Goal: Task Accomplishment & Management: Manage account settings

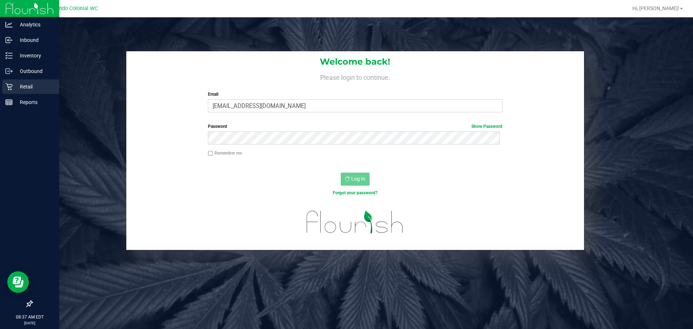
click at [17, 84] on p "Retail" at bounding box center [34, 86] width 43 height 9
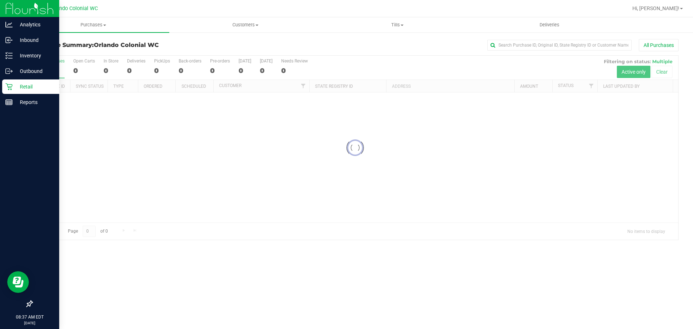
click at [7, 89] on icon at bounding box center [8, 86] width 7 height 7
click at [15, 83] on p "Retail" at bounding box center [34, 86] width 43 height 9
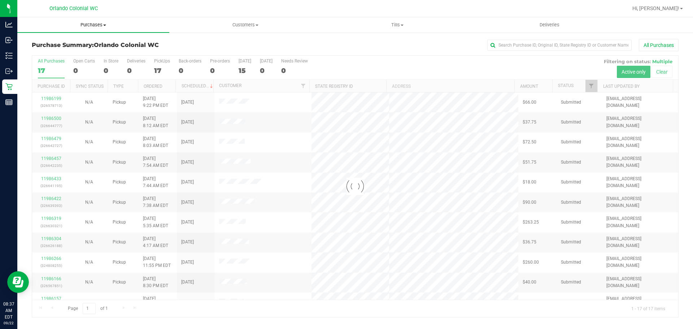
click at [87, 30] on uib-tab-heading "Purchases Summary of purchases Fulfillment All purchases" at bounding box center [93, 24] width 152 height 15
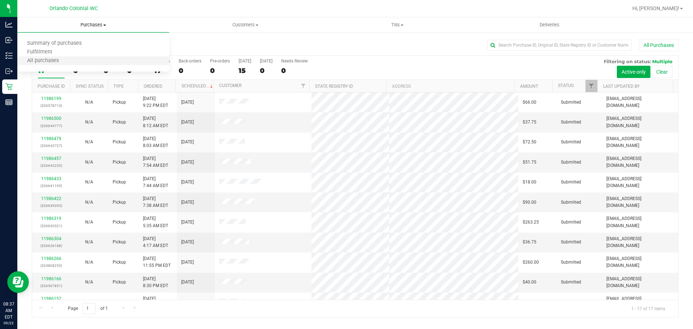
click at [74, 57] on li "All purchases" at bounding box center [93, 61] width 152 height 9
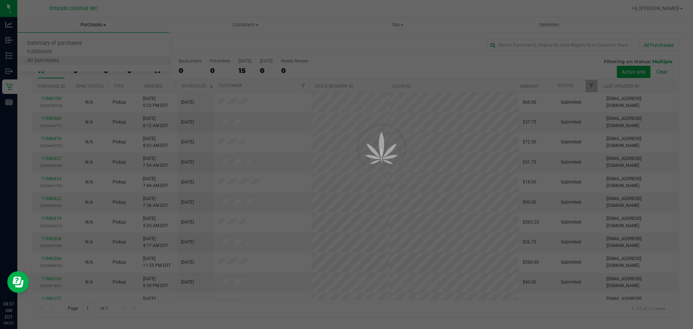
click at [74, 57] on div at bounding box center [346, 164] width 693 height 329
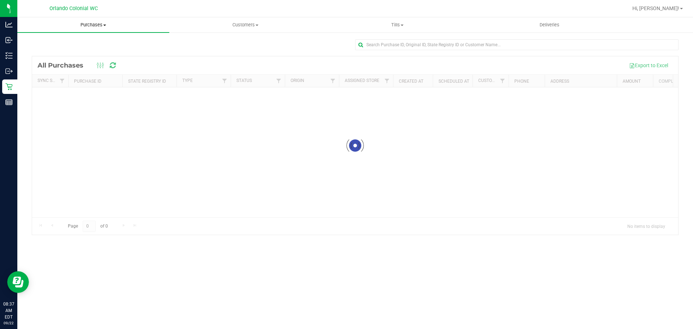
click at [86, 24] on span "Purchases" at bounding box center [93, 25] width 152 height 6
click at [59, 49] on span "Fulfillment" at bounding box center [39, 52] width 45 height 6
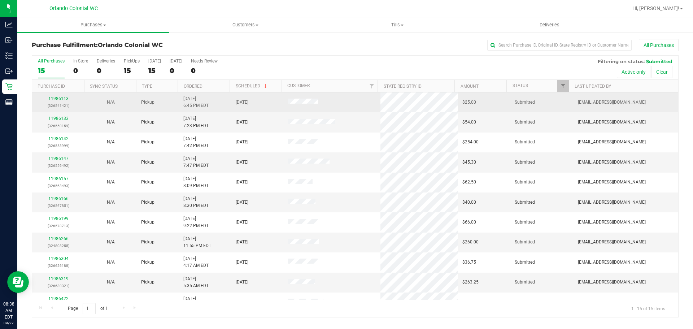
click at [55, 95] on div "11986113 (326541421)" at bounding box center [58, 102] width 44 height 14
click at [56, 100] on link "11986113" at bounding box center [58, 98] width 20 height 5
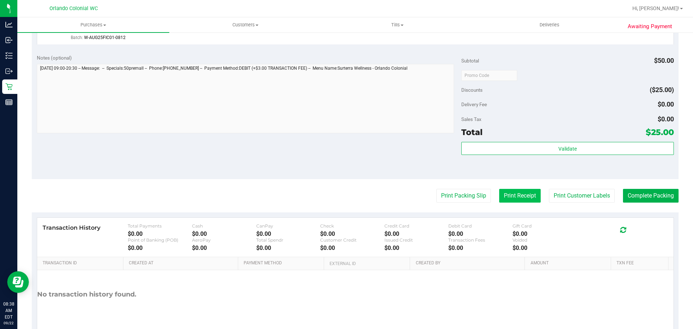
scroll to position [253, 0]
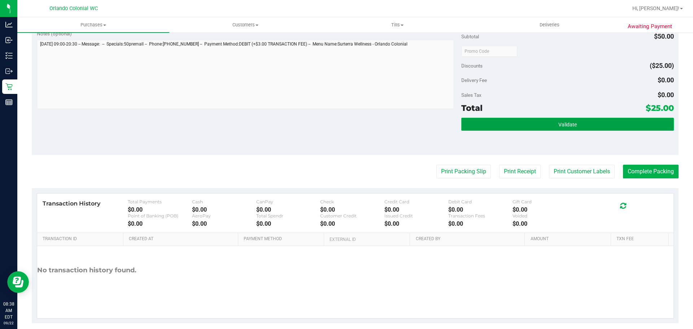
click at [536, 126] on button "Validate" at bounding box center [567, 124] width 212 height 13
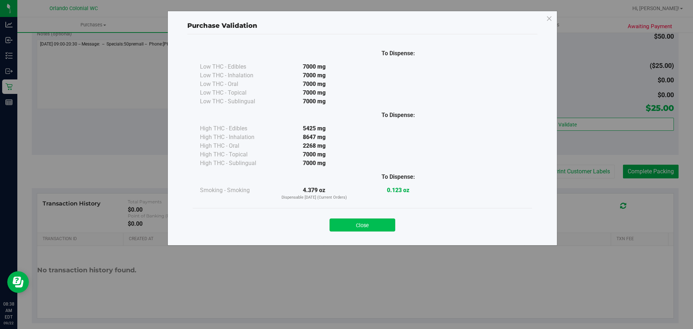
click at [351, 223] on button "Close" at bounding box center [362, 224] width 66 height 13
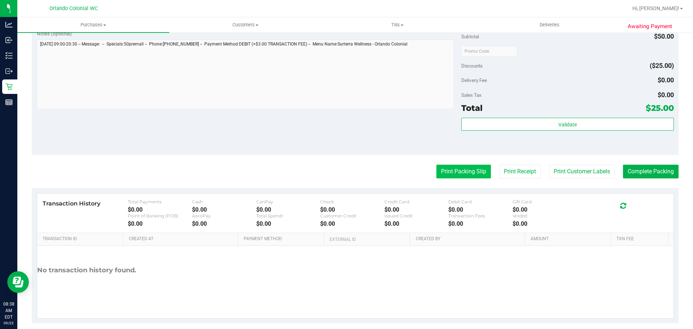
click at [464, 168] on button "Print Packing Slip" at bounding box center [463, 172] width 54 height 14
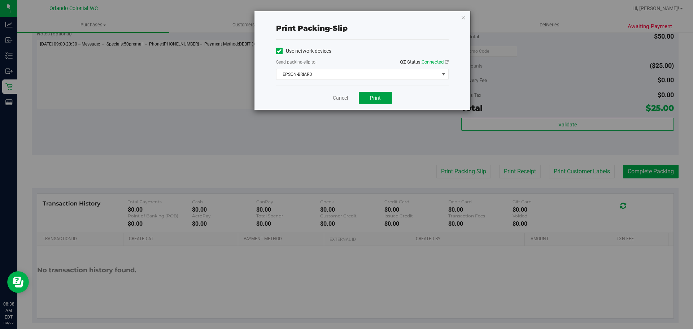
click at [380, 95] on span "Print" at bounding box center [375, 98] width 11 height 6
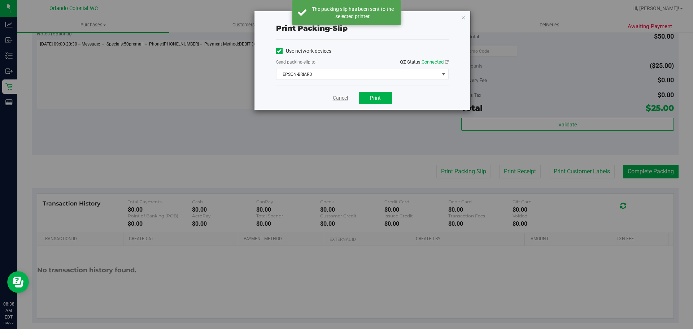
click at [337, 95] on link "Cancel" at bounding box center [340, 98] width 15 height 8
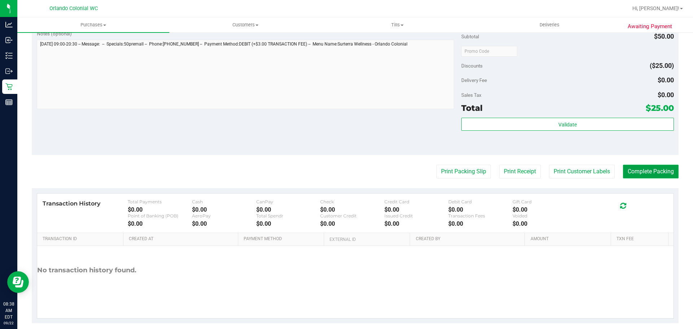
click at [660, 166] on button "Complete Packing" at bounding box center [651, 172] width 56 height 14
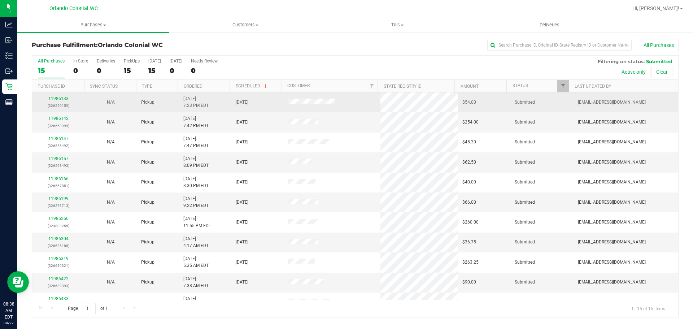
click at [63, 97] on link "11986133" at bounding box center [58, 98] width 20 height 5
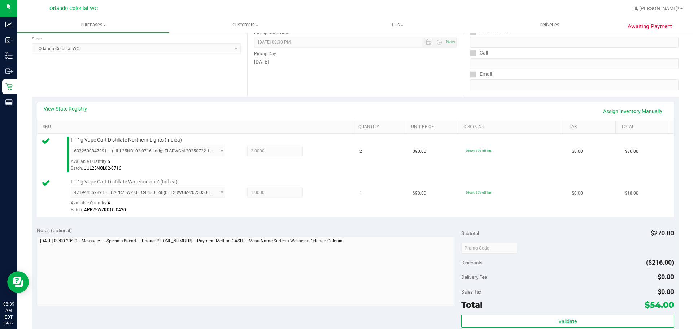
scroll to position [216, 0]
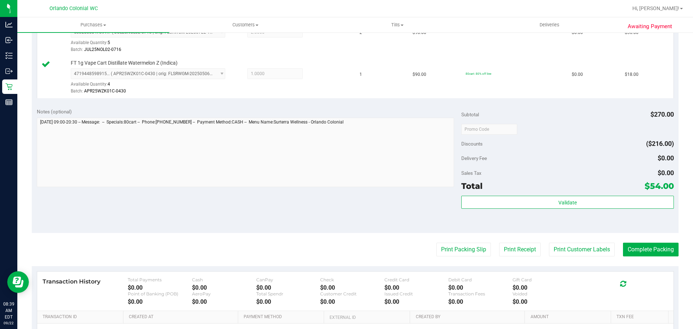
click at [454, 210] on div "Notes (optional) Subtotal $270.00 Discounts ($216.00) Delivery Fee $0.00 Sales …" at bounding box center [355, 168] width 647 height 130
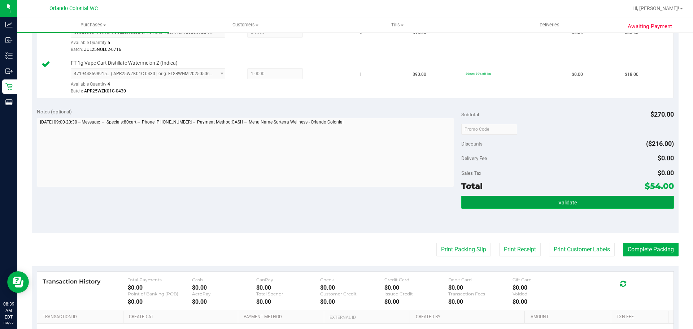
click at [476, 198] on button "Validate" at bounding box center [567, 202] width 212 height 13
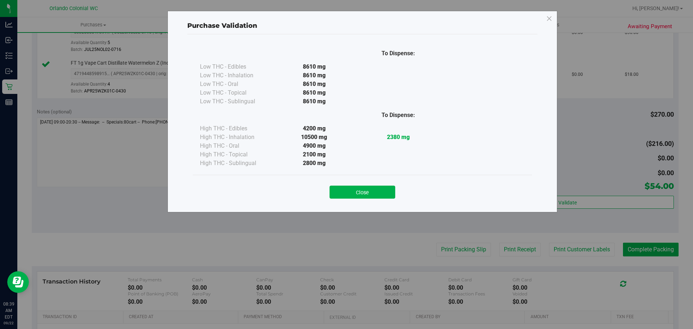
click at [358, 183] on div "Close" at bounding box center [362, 189] width 328 height 18
click at [360, 191] on button "Close" at bounding box center [362, 191] width 66 height 13
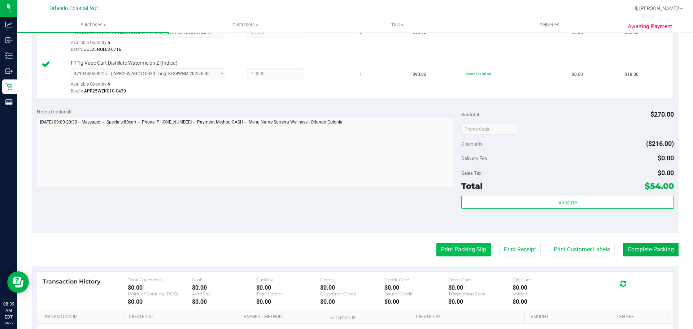
click at [442, 245] on button "Print Packing Slip" at bounding box center [463, 249] width 54 height 14
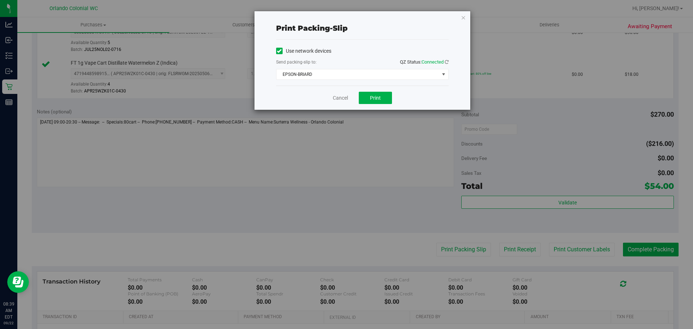
click at [380, 91] on div "Cancel Print" at bounding box center [362, 98] width 172 height 24
click at [380, 97] on span "Print" at bounding box center [375, 98] width 11 height 6
click at [343, 95] on link "Cancel" at bounding box center [340, 98] width 15 height 8
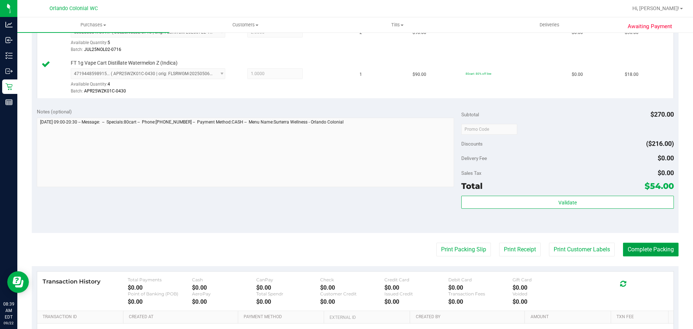
click at [647, 243] on button "Complete Packing" at bounding box center [651, 249] width 56 height 14
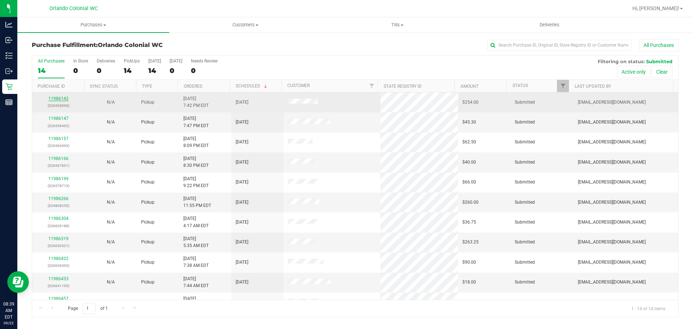
click at [60, 99] on link "11986142" at bounding box center [58, 98] width 20 height 5
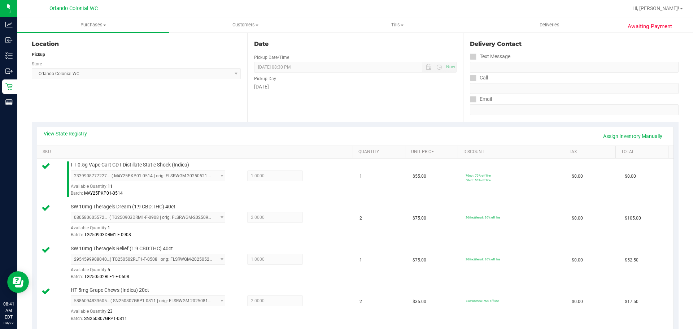
scroll to position [65, 0]
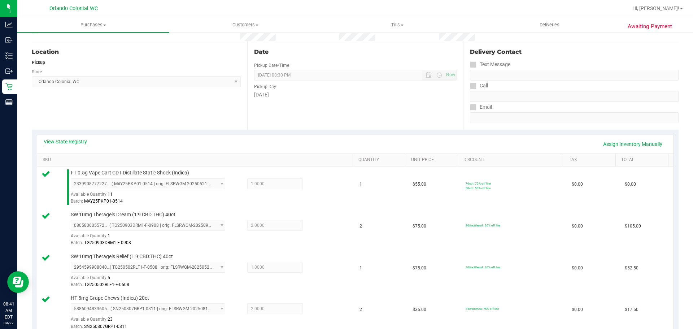
click at [77, 141] on link "View State Registry" at bounding box center [65, 141] width 43 height 7
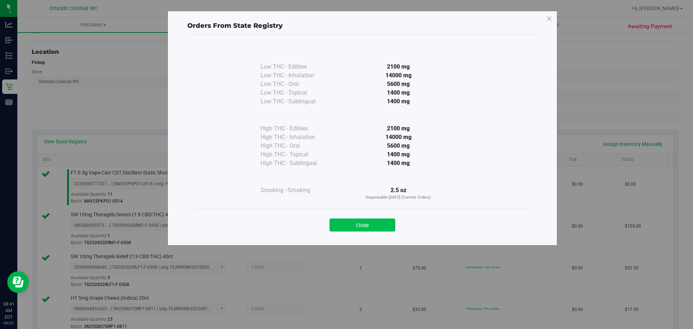
click at [371, 220] on button "Close" at bounding box center [362, 224] width 66 height 13
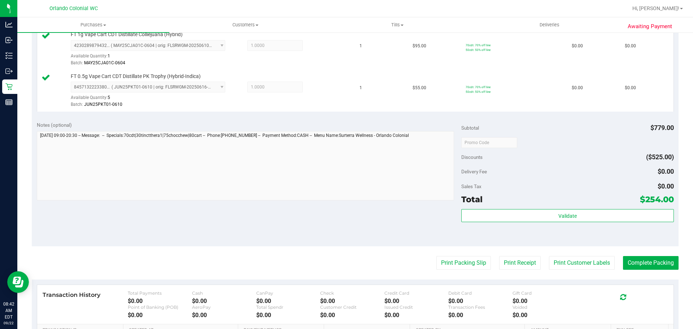
scroll to position [720, 0]
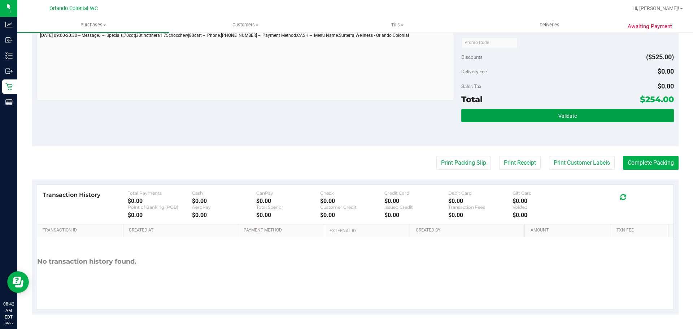
click at [540, 121] on button "Validate" at bounding box center [567, 115] width 212 height 13
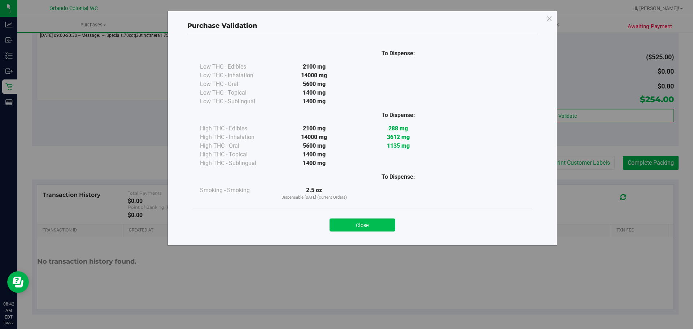
click at [380, 224] on button "Close" at bounding box center [362, 224] width 66 height 13
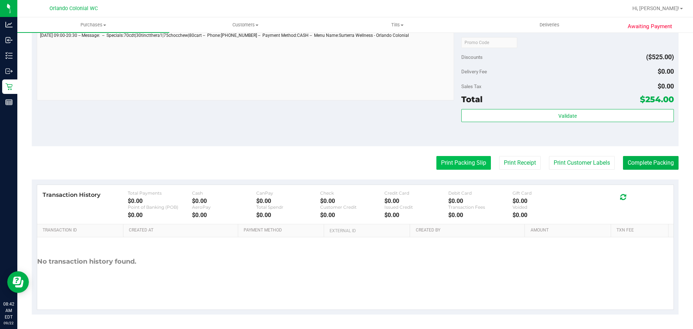
click at [450, 162] on button "Print Packing Slip" at bounding box center [463, 163] width 54 height 14
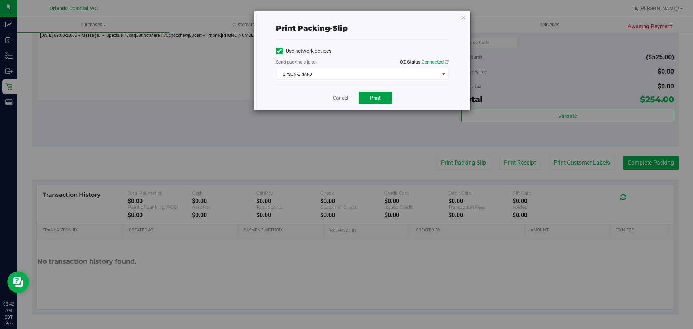
click at [379, 95] on span "Print" at bounding box center [375, 98] width 11 height 6
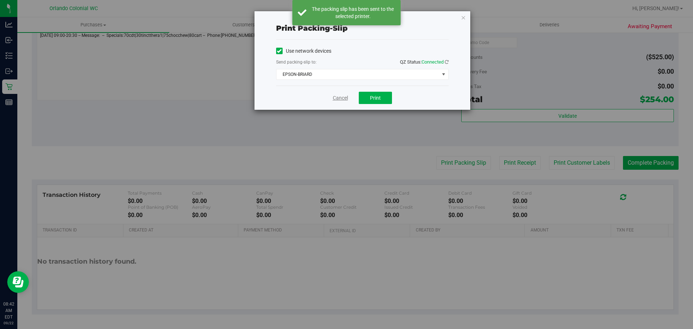
click at [343, 100] on link "Cancel" at bounding box center [340, 98] width 15 height 8
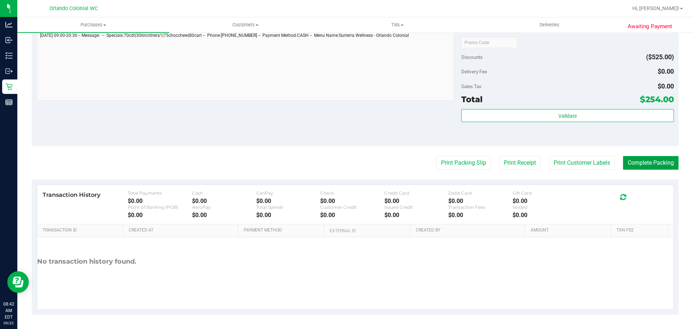
click at [647, 160] on button "Complete Packing" at bounding box center [651, 163] width 56 height 14
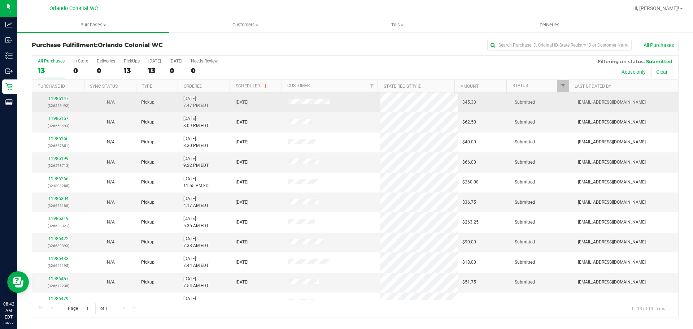
click at [65, 99] on link "11986147" at bounding box center [58, 98] width 20 height 5
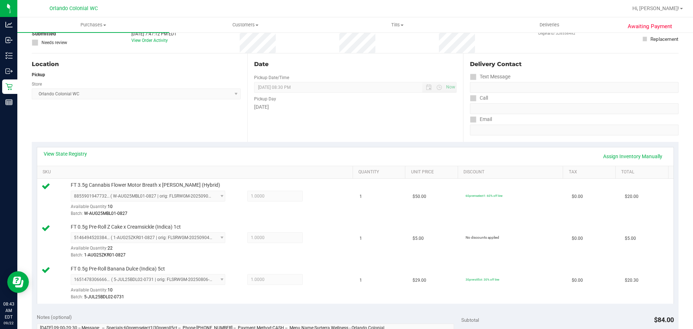
scroll to position [253, 0]
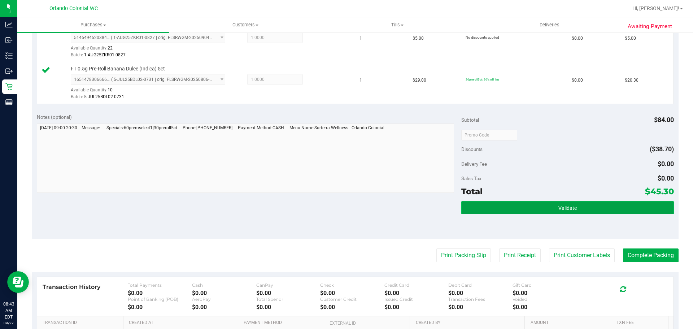
click at [542, 207] on button "Validate" at bounding box center [567, 207] width 212 height 13
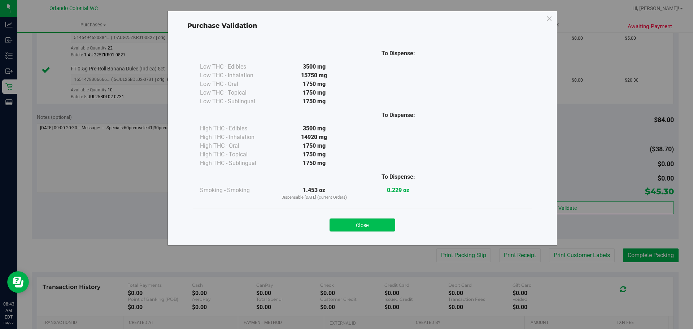
click at [374, 226] on button "Close" at bounding box center [362, 224] width 66 height 13
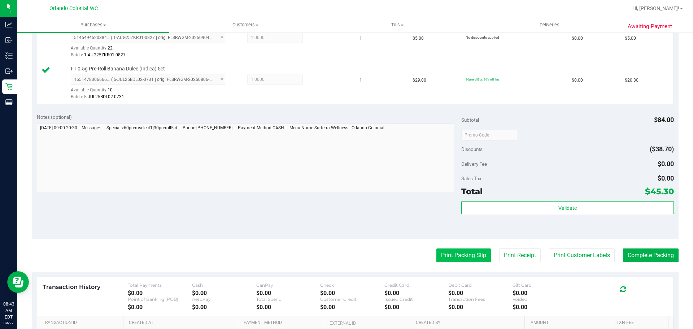
click at [442, 251] on button "Print Packing Slip" at bounding box center [463, 255] width 54 height 14
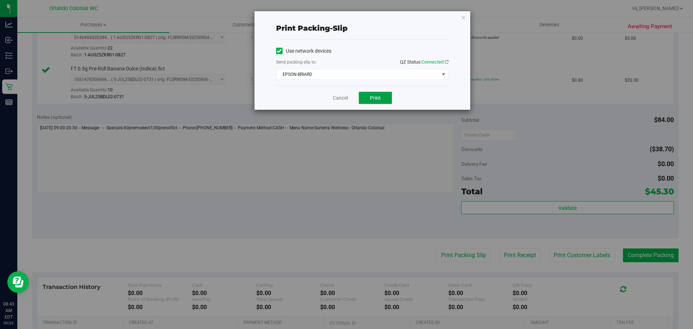
click at [377, 101] on button "Print" at bounding box center [375, 98] width 33 height 12
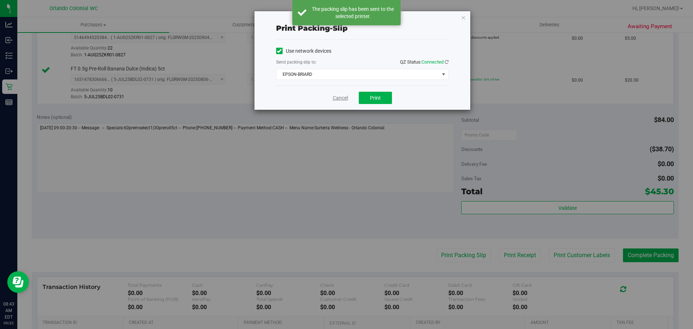
click at [341, 99] on link "Cancel" at bounding box center [340, 98] width 15 height 8
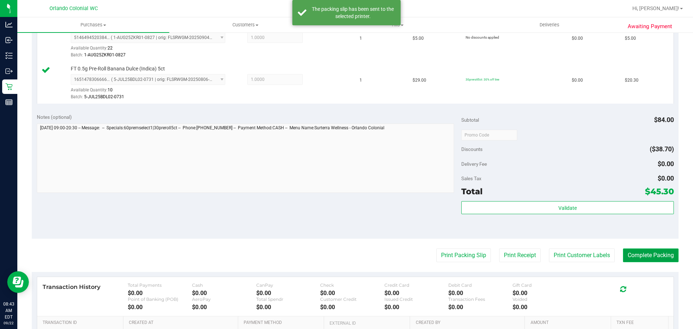
click at [650, 249] on button "Complete Packing" at bounding box center [651, 255] width 56 height 14
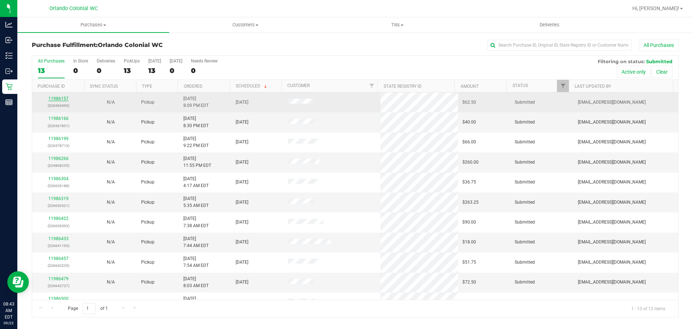
click at [58, 98] on link "11986157" at bounding box center [58, 98] width 20 height 5
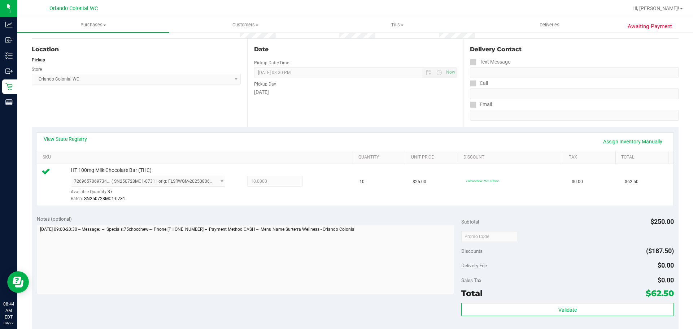
scroll to position [253, 0]
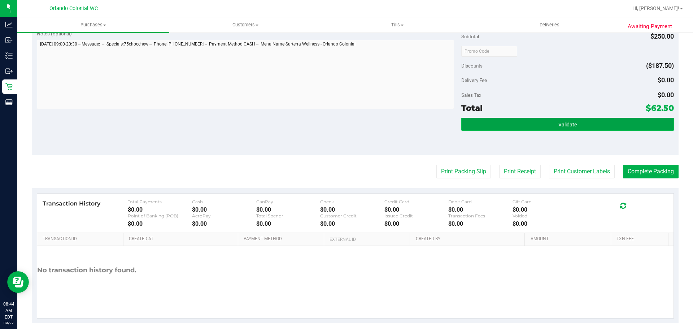
click at [568, 124] on span "Validate" at bounding box center [567, 125] width 18 height 6
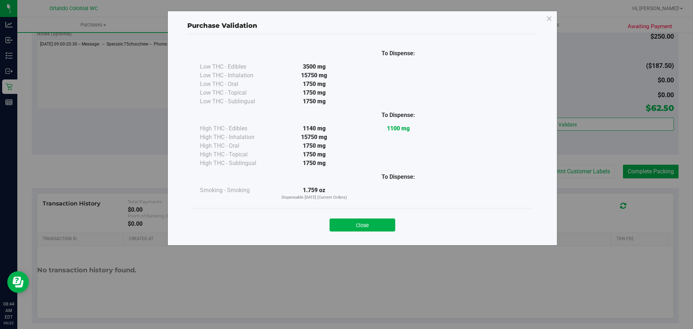
click at [378, 226] on button "Close" at bounding box center [362, 224] width 66 height 13
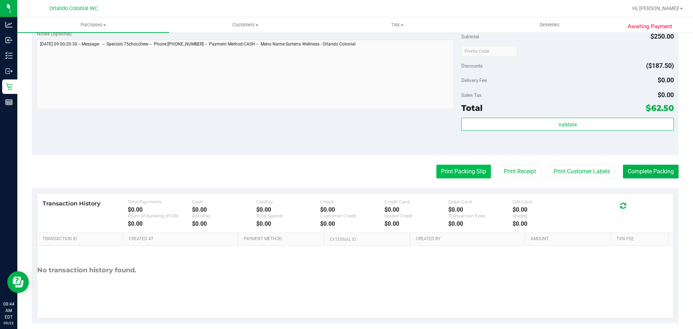
click at [444, 167] on button "Print Packing Slip" at bounding box center [463, 172] width 54 height 14
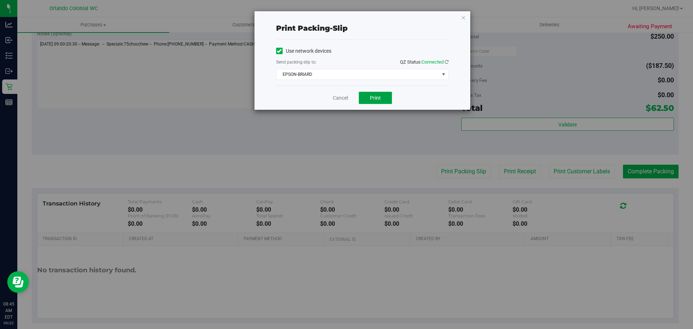
click at [384, 92] on button "Print" at bounding box center [375, 98] width 33 height 12
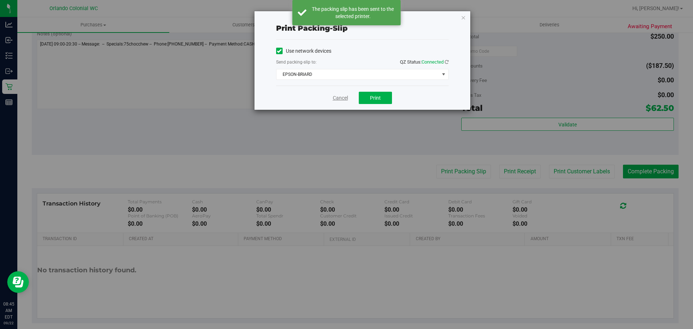
click at [342, 95] on link "Cancel" at bounding box center [340, 98] width 15 height 8
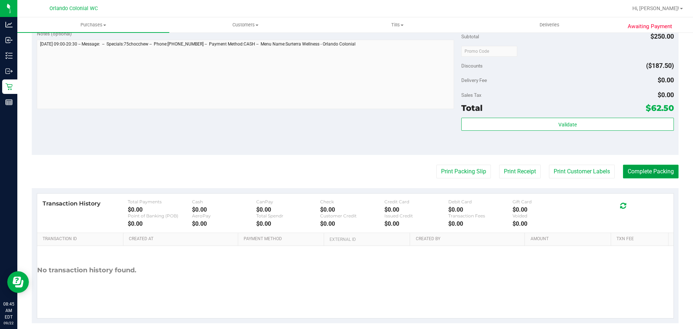
click at [654, 167] on button "Complete Packing" at bounding box center [651, 172] width 56 height 14
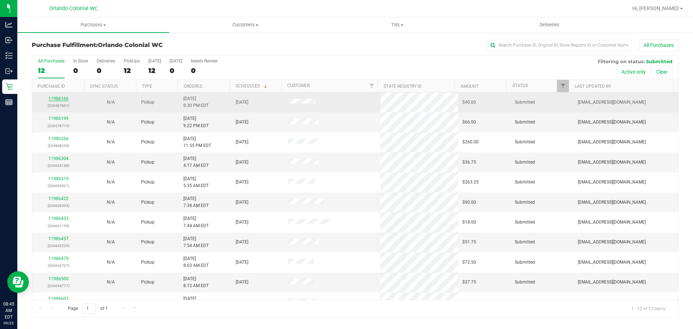
click at [60, 99] on link "11986166" at bounding box center [58, 98] width 20 height 5
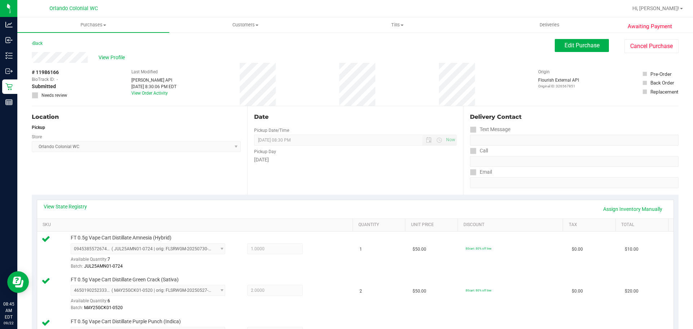
scroll to position [289, 0]
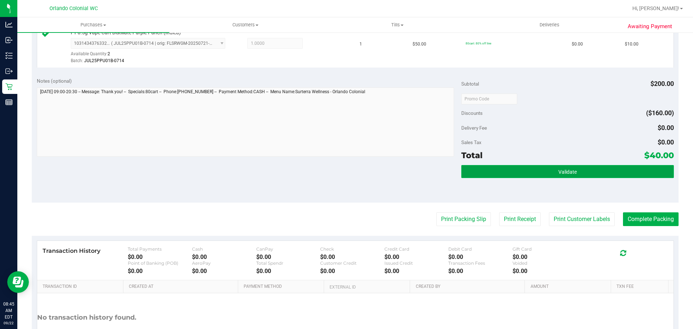
click at [490, 176] on button "Validate" at bounding box center [567, 171] width 212 height 13
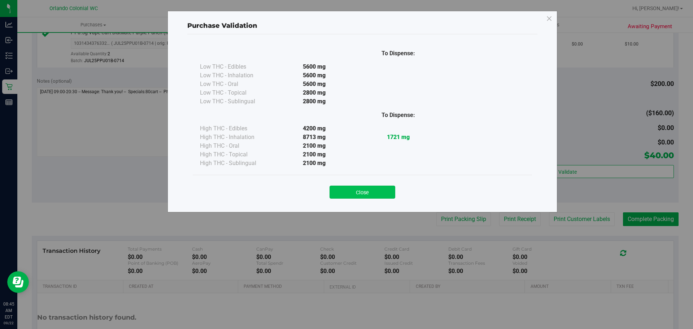
click at [381, 190] on button "Close" at bounding box center [362, 191] width 66 height 13
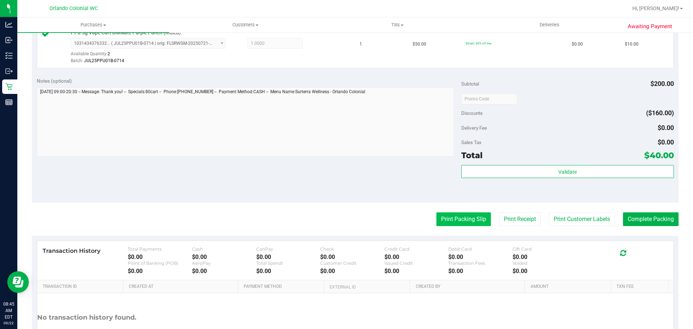
click at [461, 219] on button "Print Packing Slip" at bounding box center [463, 219] width 54 height 14
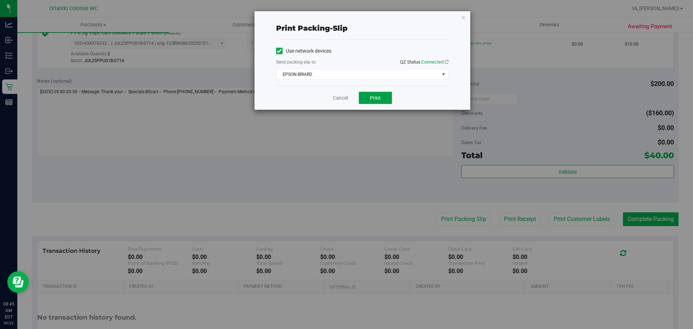
click at [383, 94] on button "Print" at bounding box center [375, 98] width 33 height 12
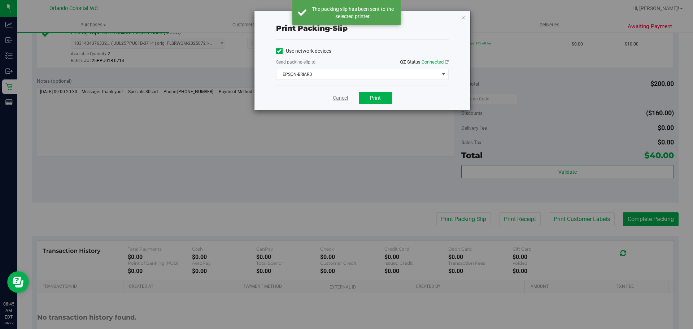
click at [346, 95] on link "Cancel" at bounding box center [340, 98] width 15 height 8
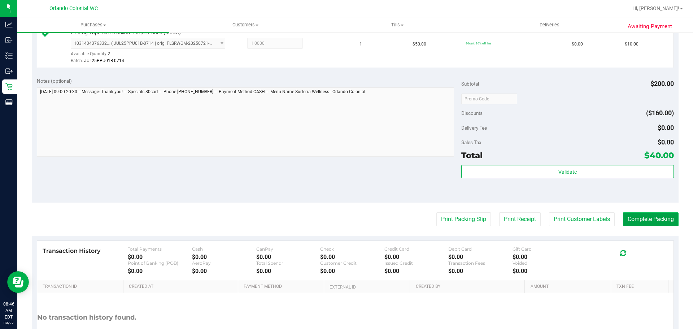
click at [652, 214] on button "Complete Packing" at bounding box center [651, 219] width 56 height 14
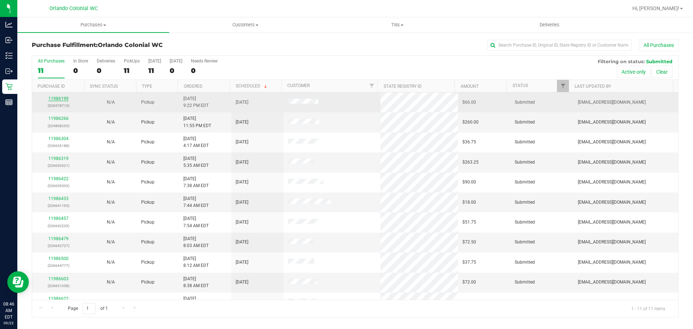
click at [60, 99] on link "11986199" at bounding box center [58, 98] width 20 height 5
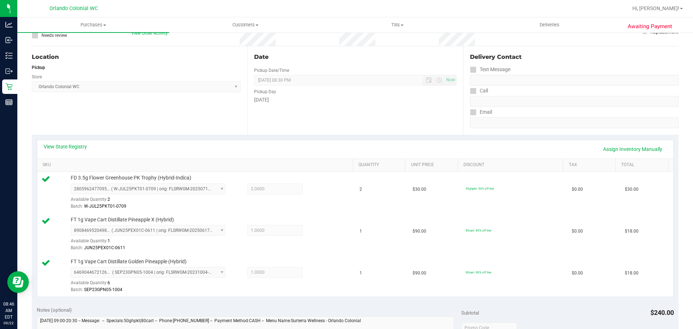
scroll to position [253, 0]
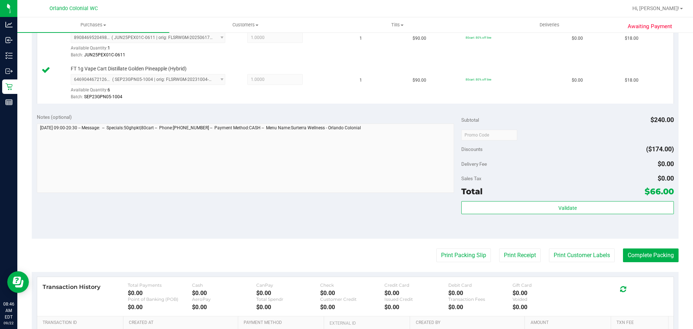
click at [522, 199] on div "Subtotal $240.00 Discounts ($174.00) Delivery Fee $0.00 Sales Tax $0.00 Total $…" at bounding box center [567, 173] width 212 height 120
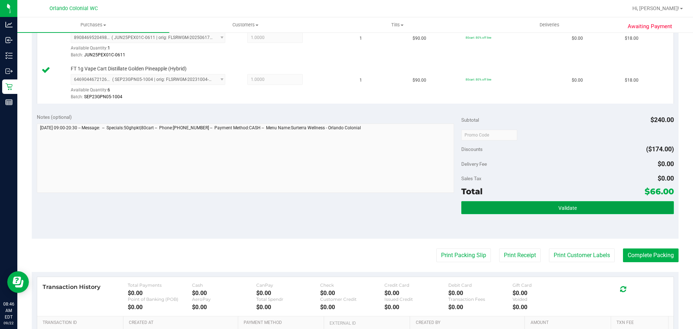
click at [524, 206] on button "Validate" at bounding box center [567, 207] width 212 height 13
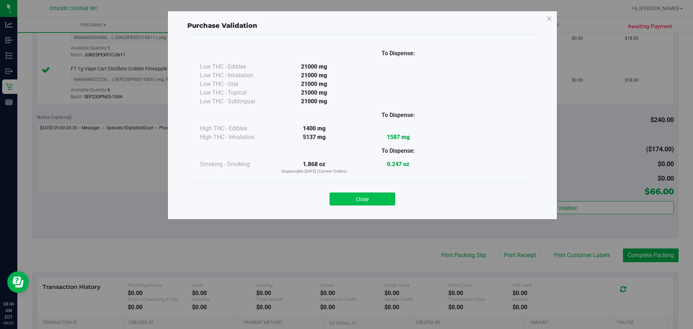
click at [360, 200] on button "Close" at bounding box center [362, 198] width 66 height 13
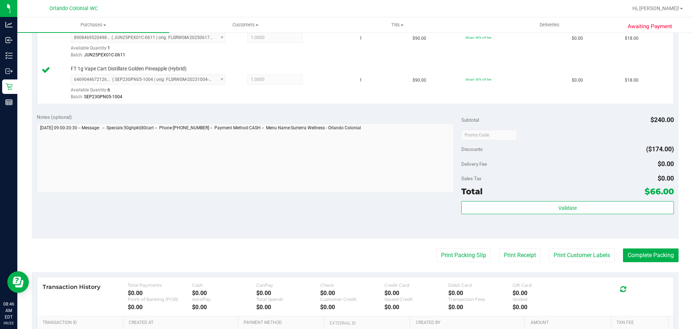
click at [485, 258] on div "Print Packing Slip Print Receipt Print Customer Labels Complete Packing" at bounding box center [355, 255] width 647 height 14
click at [474, 252] on button "Print Packing Slip" at bounding box center [463, 255] width 54 height 14
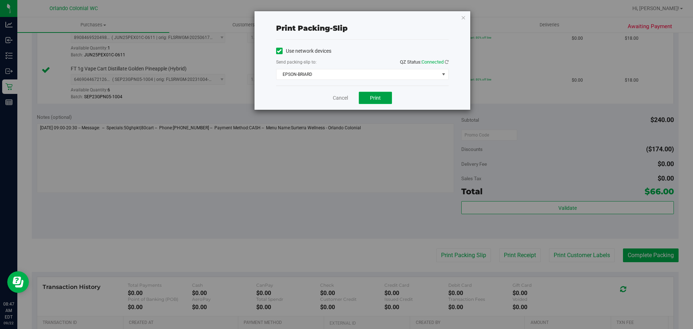
click at [364, 98] on button "Print" at bounding box center [375, 98] width 33 height 12
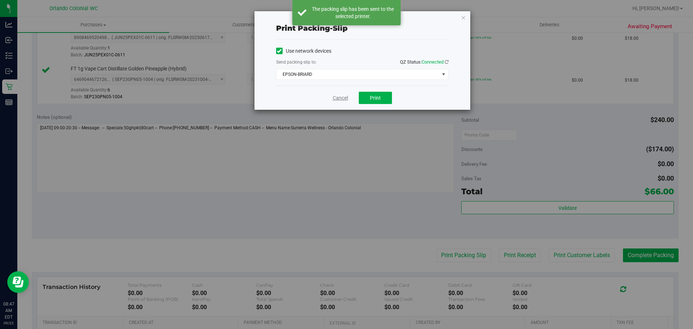
click at [337, 95] on link "Cancel" at bounding box center [340, 98] width 15 height 8
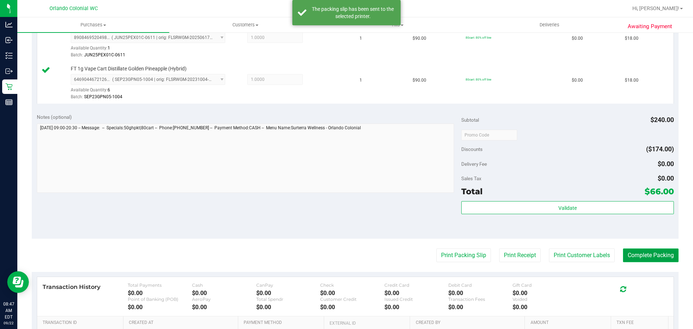
click at [636, 255] on button "Complete Packing" at bounding box center [651, 255] width 56 height 14
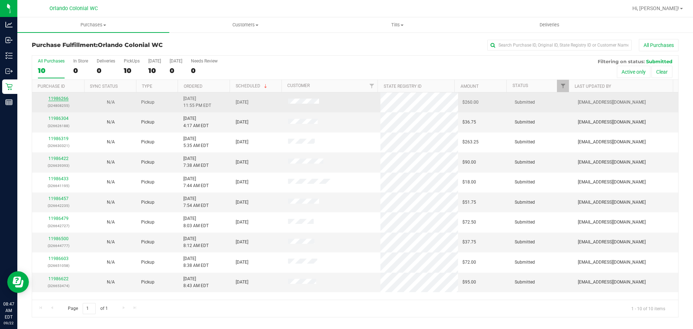
click at [64, 101] on link "11986266" at bounding box center [58, 98] width 20 height 5
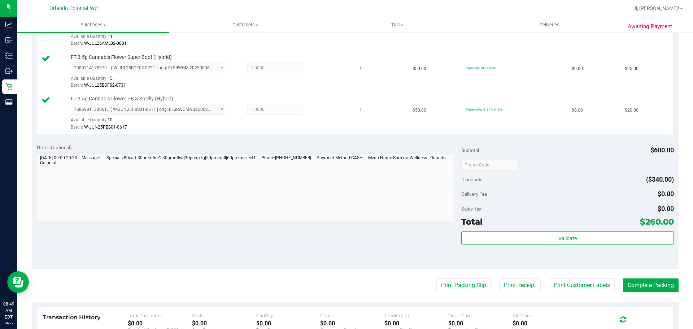
scroll to position [514, 0]
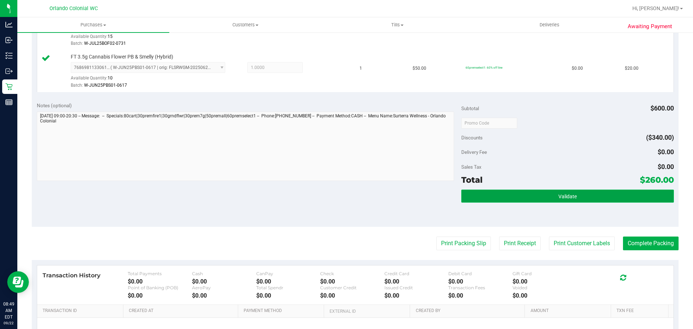
click at [504, 195] on button "Validate" at bounding box center [567, 195] width 212 height 13
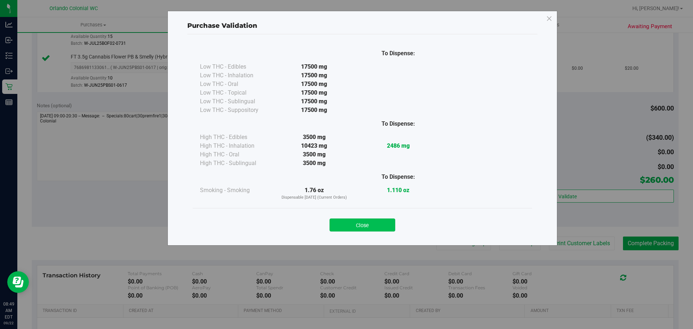
click at [389, 224] on button "Close" at bounding box center [362, 224] width 66 height 13
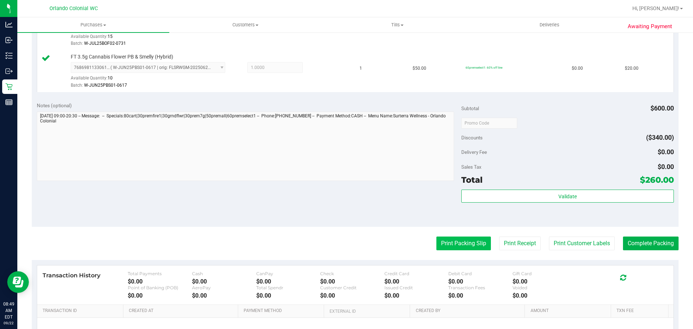
click at [442, 241] on button "Print Packing Slip" at bounding box center [463, 243] width 54 height 14
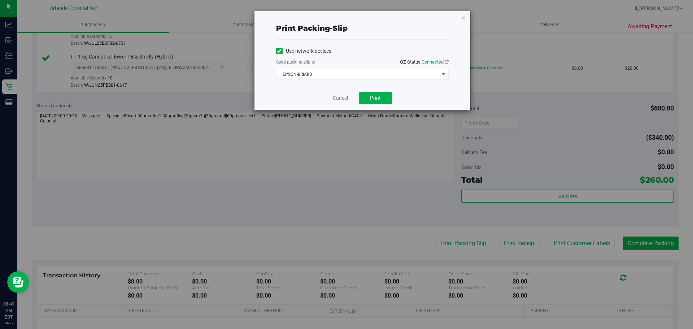
click at [382, 86] on div "Cancel Print" at bounding box center [362, 98] width 172 height 24
click at [384, 93] on button "Print" at bounding box center [375, 98] width 33 height 12
click at [338, 98] on link "Cancel" at bounding box center [340, 98] width 15 height 8
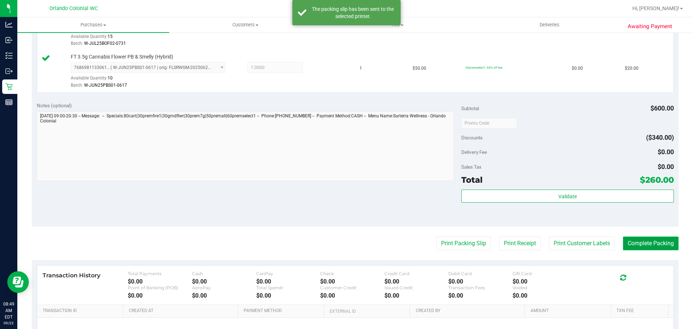
click at [635, 245] on button "Complete Packing" at bounding box center [651, 243] width 56 height 14
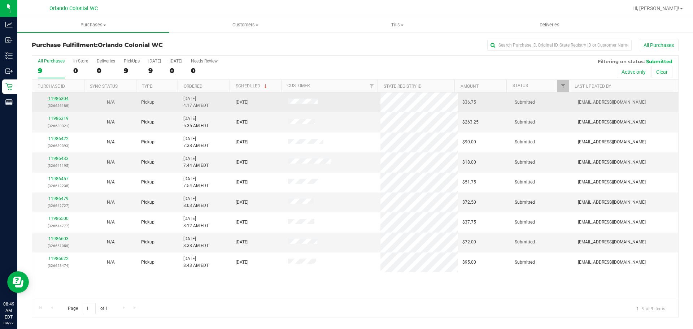
click at [64, 98] on link "11986304" at bounding box center [58, 98] width 20 height 5
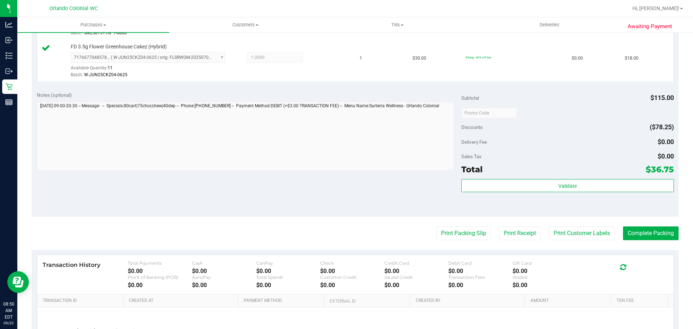
scroll to position [289, 0]
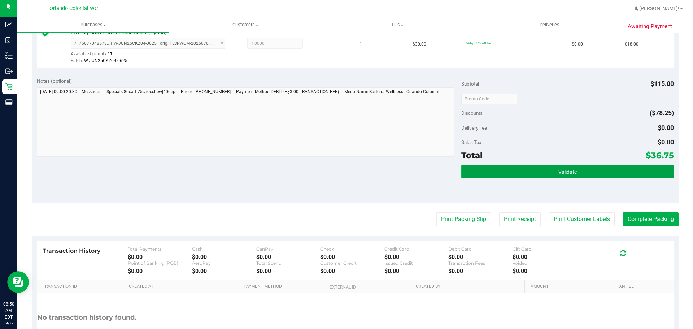
click at [533, 174] on button "Validate" at bounding box center [567, 171] width 212 height 13
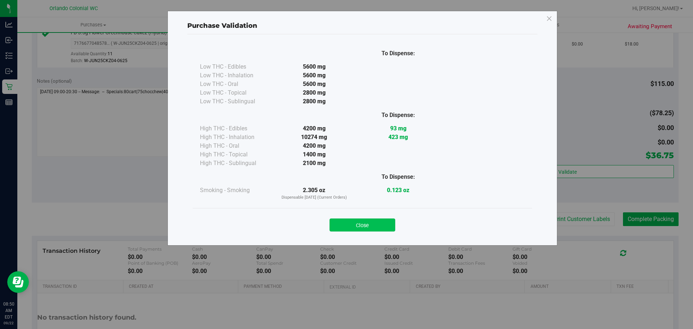
click at [368, 226] on button "Close" at bounding box center [362, 224] width 66 height 13
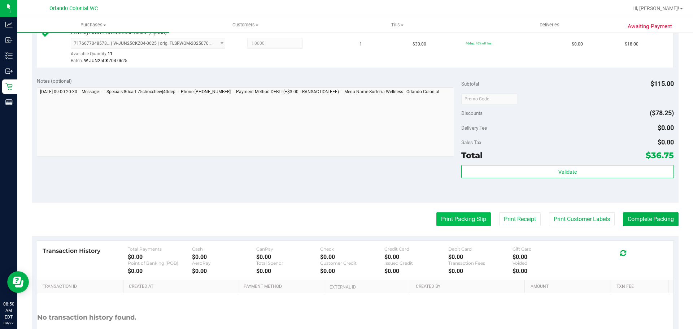
click at [471, 215] on button "Print Packing Slip" at bounding box center [463, 219] width 54 height 14
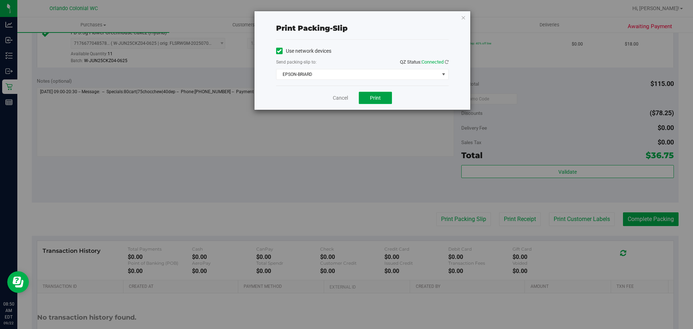
click at [378, 96] on span "Print" at bounding box center [375, 98] width 11 height 6
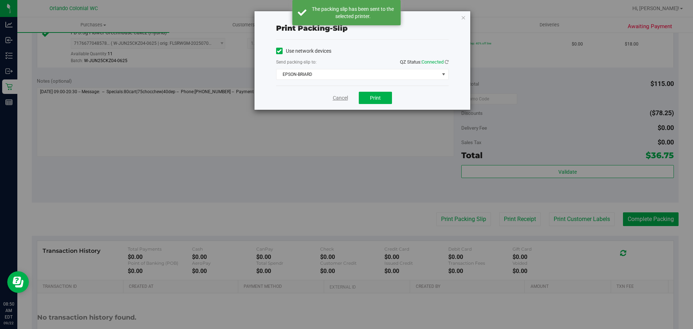
click at [338, 98] on link "Cancel" at bounding box center [340, 98] width 15 height 8
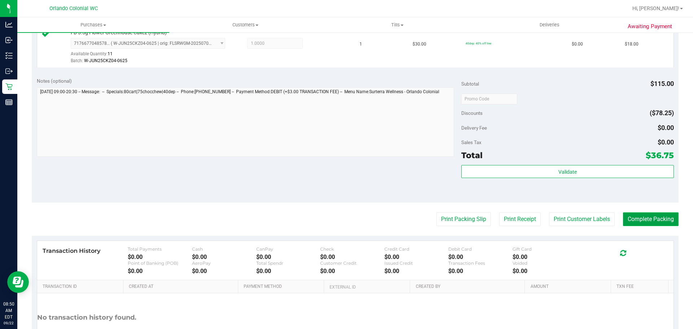
click at [643, 217] on button "Complete Packing" at bounding box center [651, 219] width 56 height 14
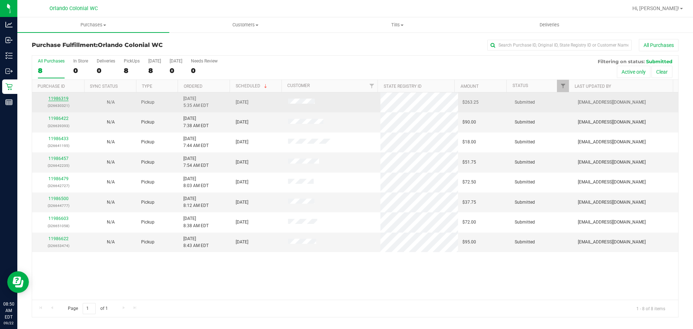
click at [63, 97] on link "11986319" at bounding box center [58, 98] width 20 height 5
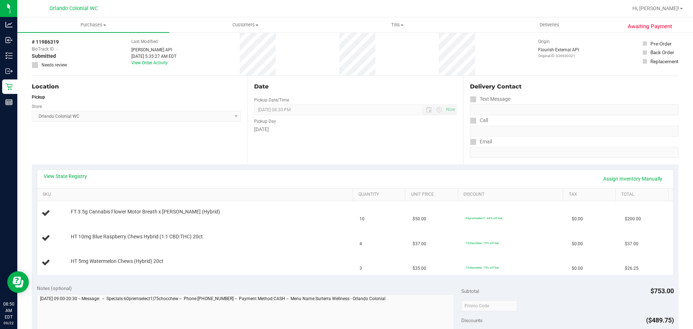
scroll to position [72, 0]
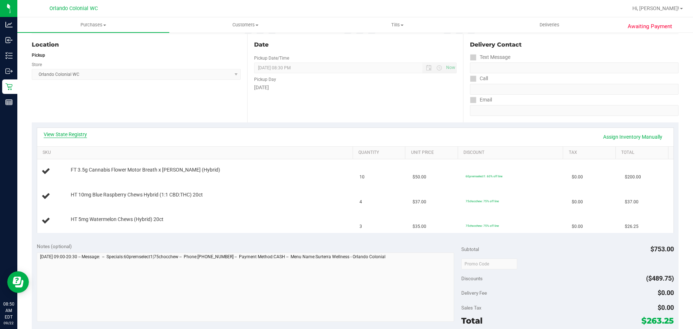
click at [71, 132] on link "View State Registry" at bounding box center [65, 134] width 43 height 7
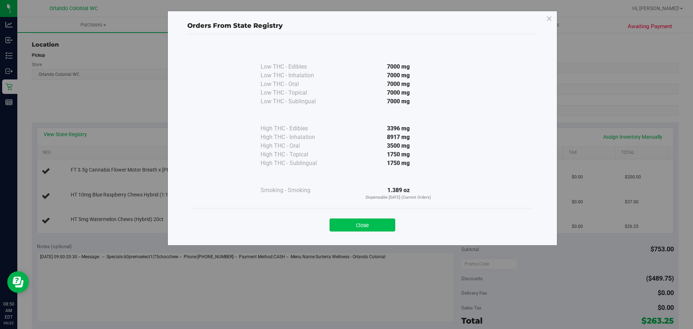
click at [387, 220] on button "Close" at bounding box center [362, 224] width 66 height 13
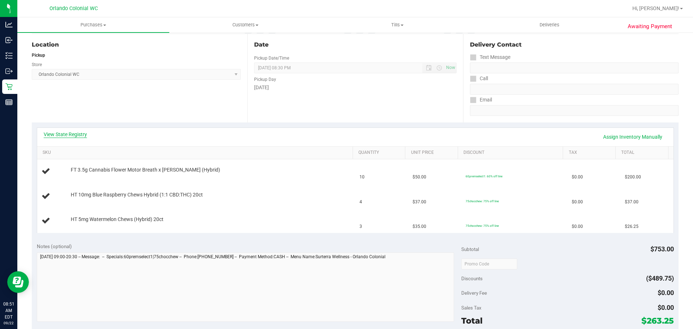
click at [69, 135] on link "View State Registry" at bounding box center [65, 134] width 43 height 7
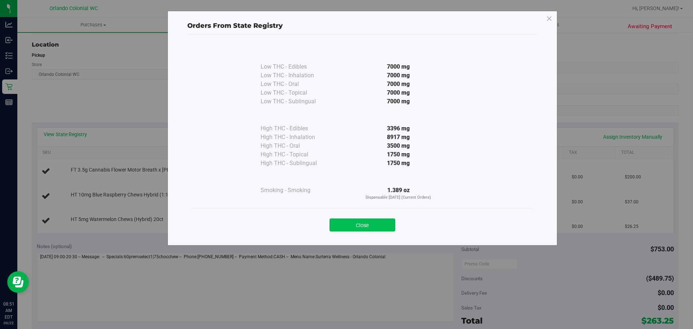
click at [363, 225] on button "Close" at bounding box center [362, 224] width 66 height 13
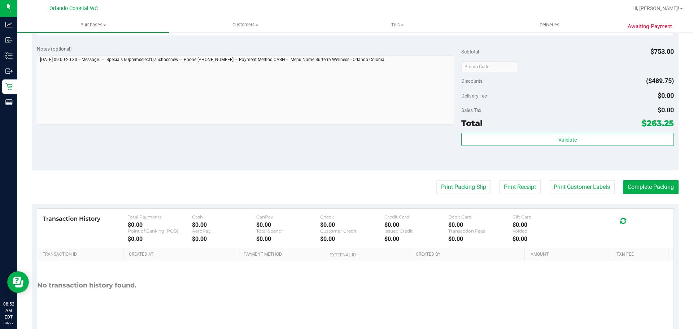
scroll to position [345, 0]
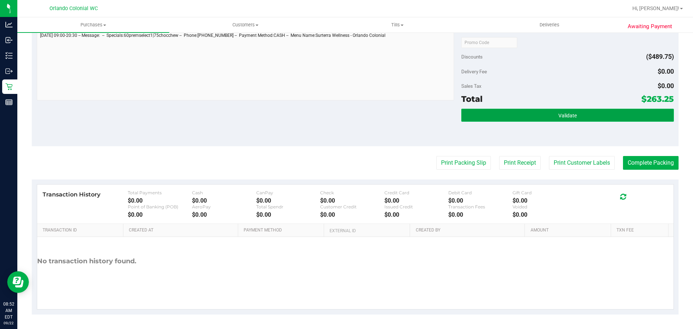
click at [613, 116] on button "Validate" at bounding box center [567, 115] width 212 height 13
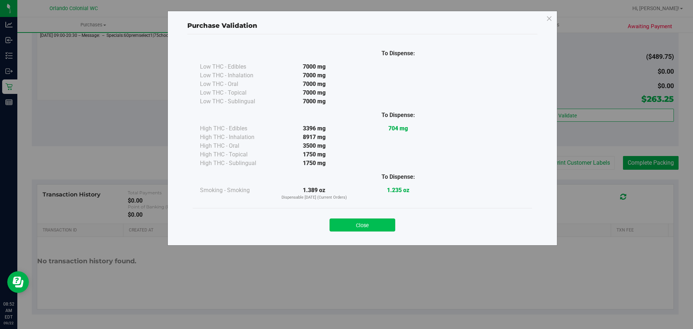
click at [372, 220] on button "Close" at bounding box center [362, 224] width 66 height 13
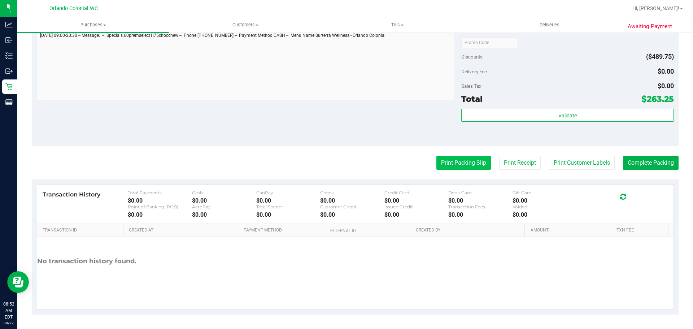
click at [450, 163] on button "Print Packing Slip" at bounding box center [463, 163] width 54 height 14
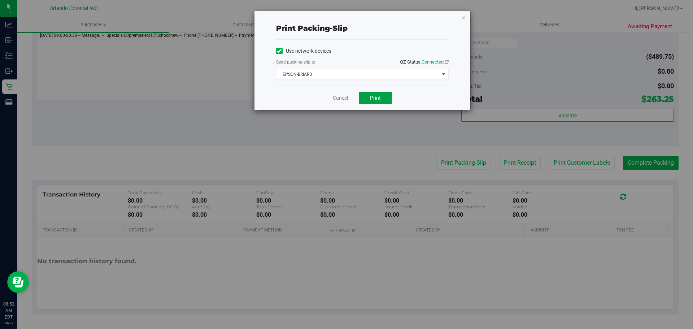
click at [380, 97] on span "Print" at bounding box center [375, 98] width 11 height 6
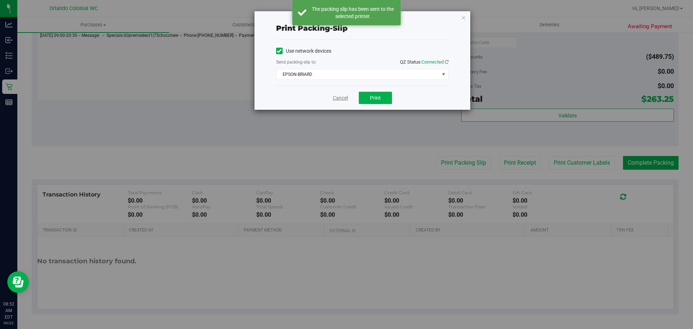
click at [340, 95] on link "Cancel" at bounding box center [340, 98] width 15 height 8
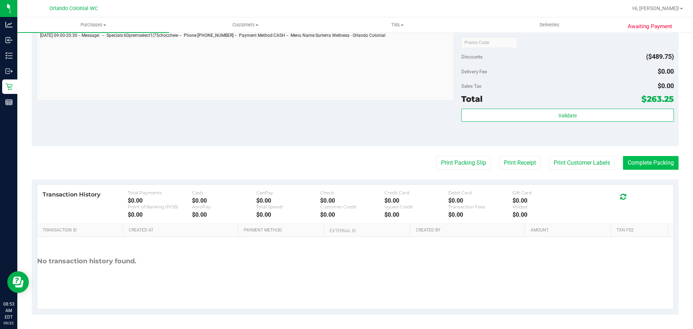
click at [645, 161] on button "Complete Packing" at bounding box center [651, 163] width 56 height 14
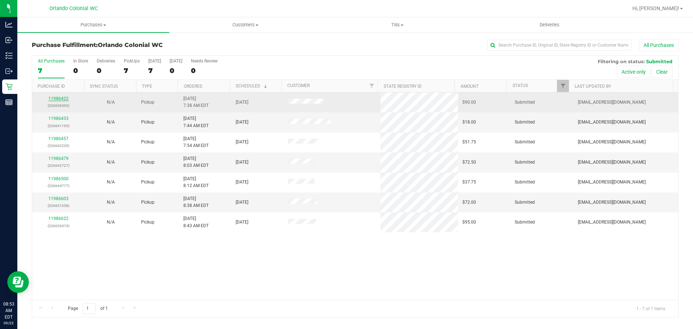
click at [56, 99] on link "11986422" at bounding box center [58, 98] width 20 height 5
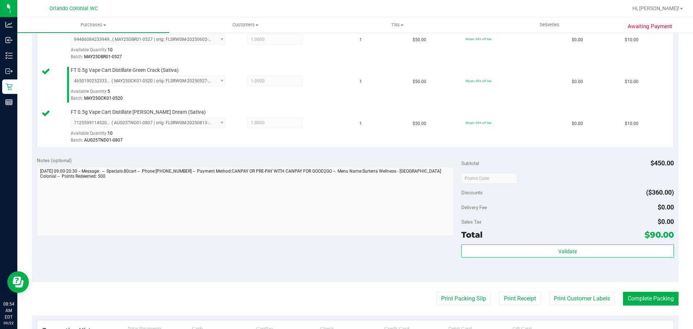
scroll to position [440, 0]
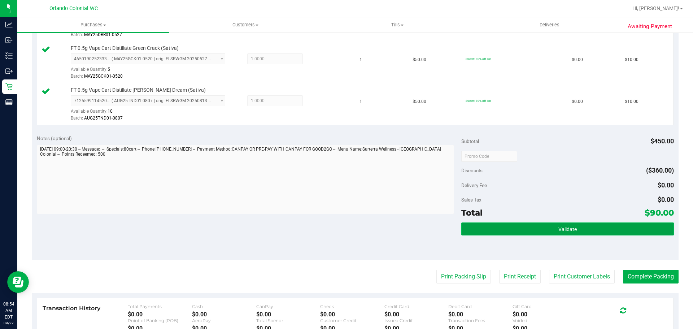
click at [520, 224] on button "Validate" at bounding box center [567, 228] width 212 height 13
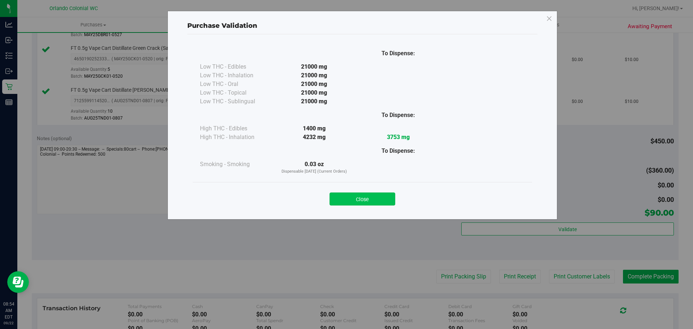
click at [369, 199] on button "Close" at bounding box center [362, 198] width 66 height 13
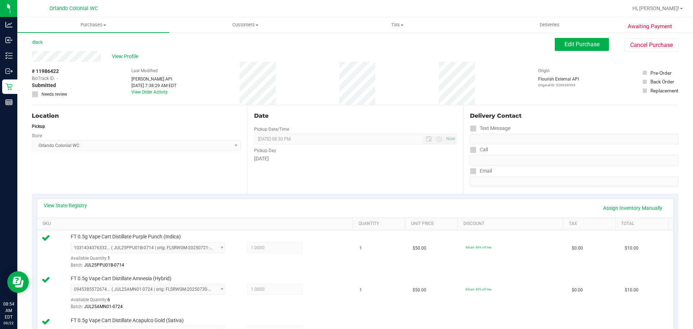
scroll to position [0, 0]
click at [592, 46] on span "Edit Purchase" at bounding box center [581, 45] width 35 height 7
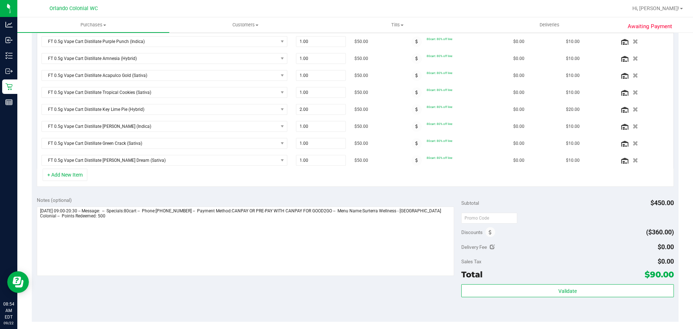
scroll to position [216, 0]
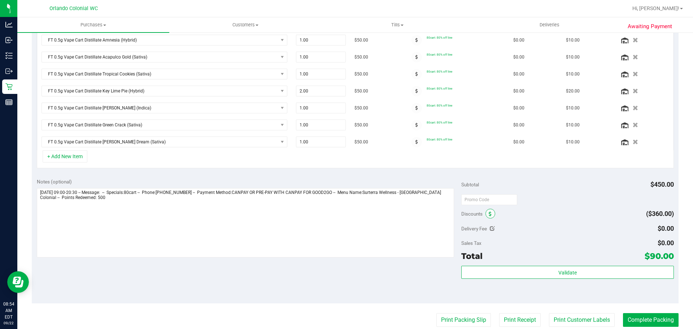
click at [489, 212] on icon at bounding box center [490, 213] width 3 height 5
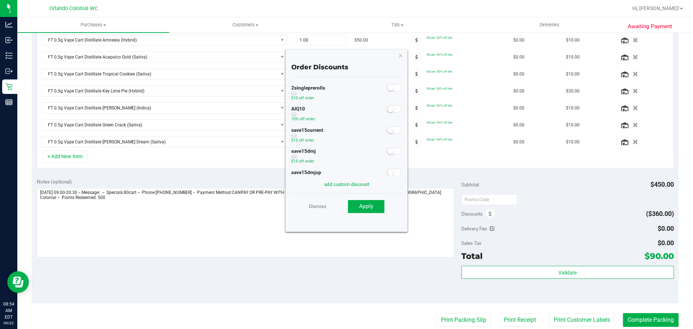
click at [392, 109] on span at bounding box center [394, 108] width 14 height 7
click at [371, 214] on div "Dismiss Apply" at bounding box center [346, 205] width 110 height 25
click at [371, 205] on span "Apply" at bounding box center [366, 206] width 14 height 6
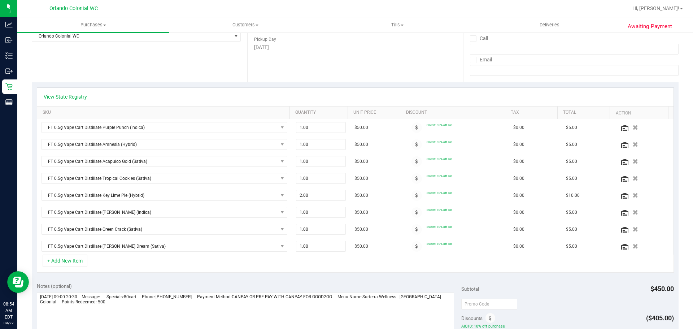
scroll to position [0, 0]
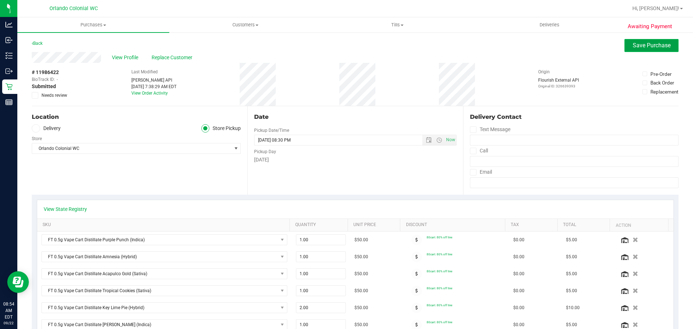
click at [638, 46] on span "Save Purchase" at bounding box center [651, 45] width 38 height 7
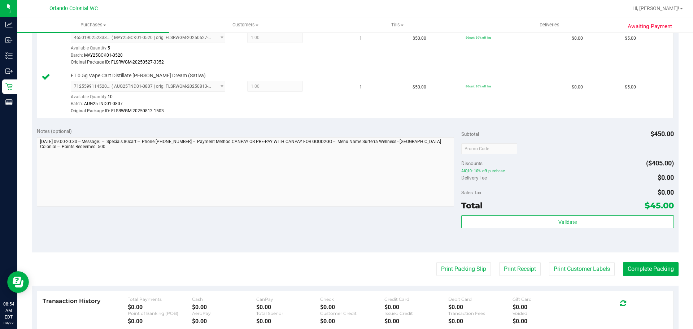
scroll to position [505, 0]
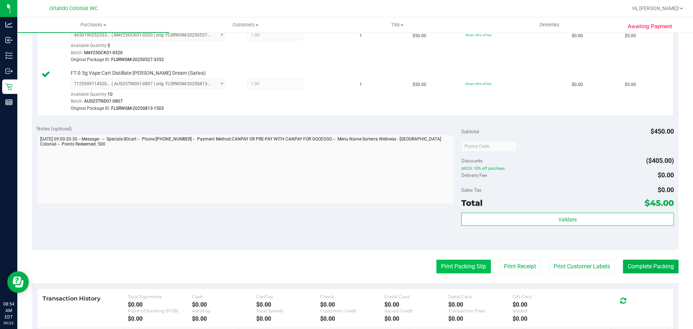
click at [455, 266] on button "Print Packing Slip" at bounding box center [463, 266] width 54 height 14
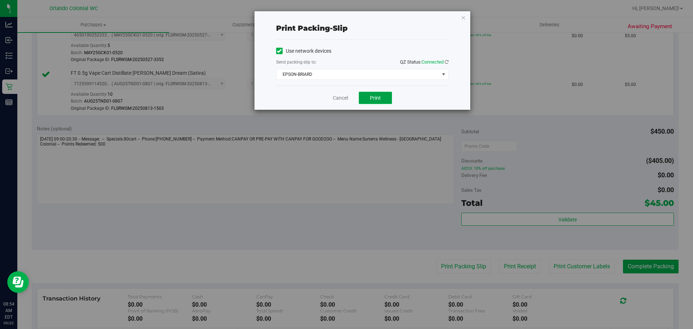
click at [383, 97] on button "Print" at bounding box center [375, 98] width 33 height 12
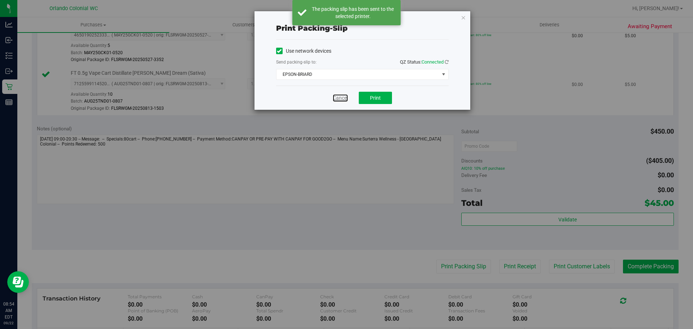
click at [337, 98] on link "Cancel" at bounding box center [340, 98] width 15 height 8
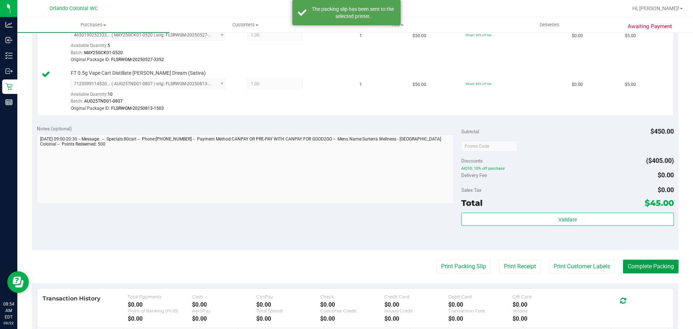
click at [657, 263] on button "Complete Packing" at bounding box center [651, 266] width 56 height 14
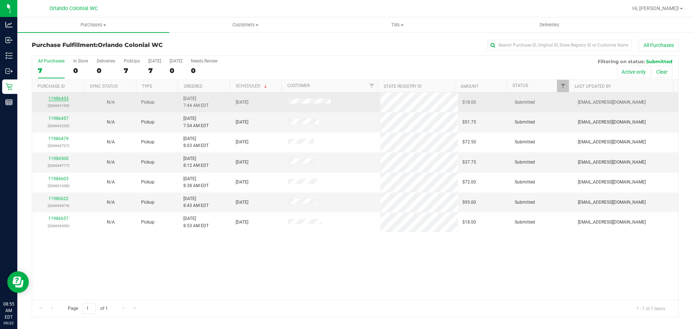
click at [58, 98] on link "11986433" at bounding box center [58, 98] width 20 height 5
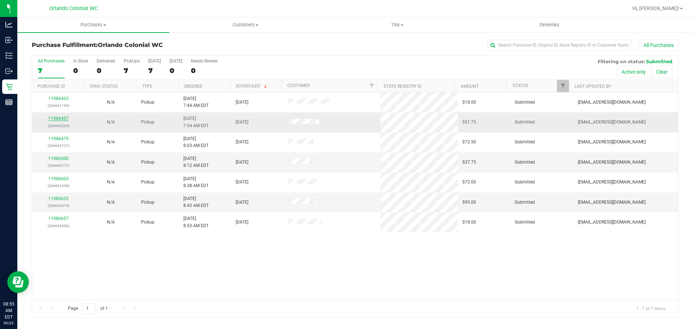
click at [57, 118] on link "11986457" at bounding box center [58, 118] width 20 height 5
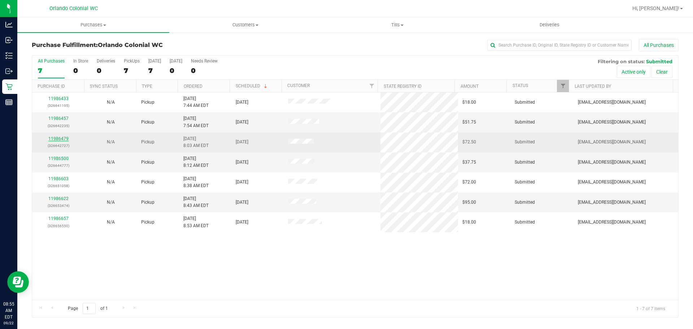
click at [53, 138] on link "11986479" at bounding box center [58, 138] width 20 height 5
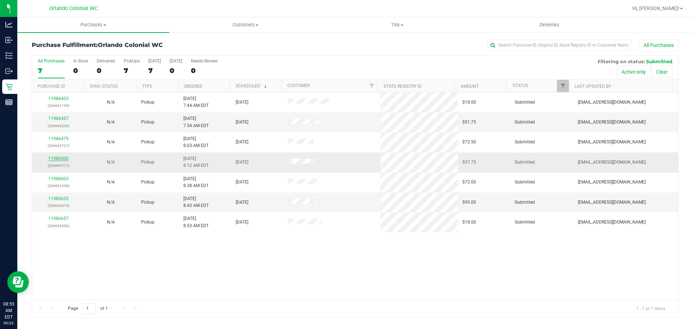
click at [60, 158] on link "11986500" at bounding box center [58, 158] width 20 height 5
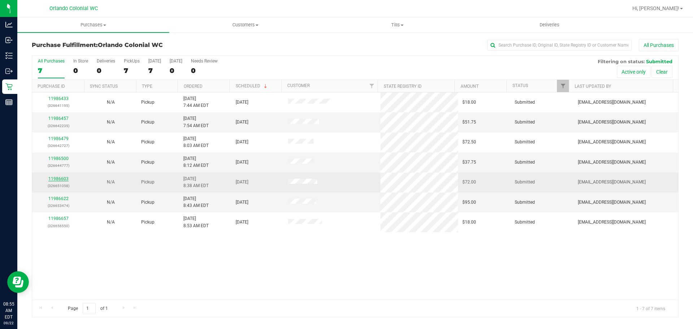
click at [60, 178] on link "11986603" at bounding box center [58, 178] width 20 height 5
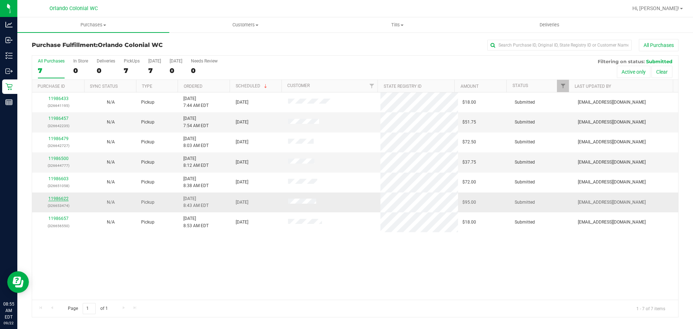
click at [56, 200] on link "11986622" at bounding box center [58, 198] width 20 height 5
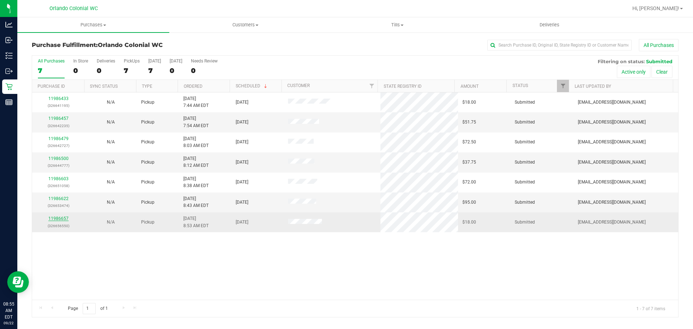
click at [53, 216] on link "11986657" at bounding box center [58, 218] width 20 height 5
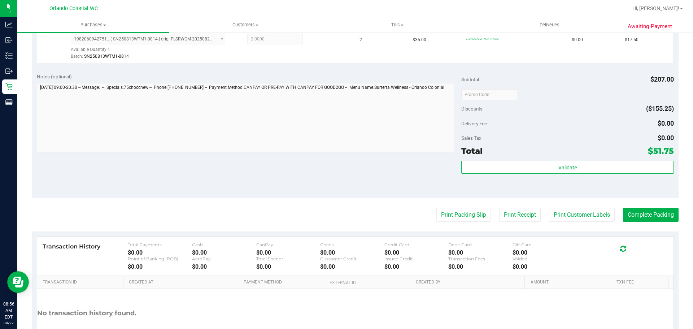
scroll to position [428, 0]
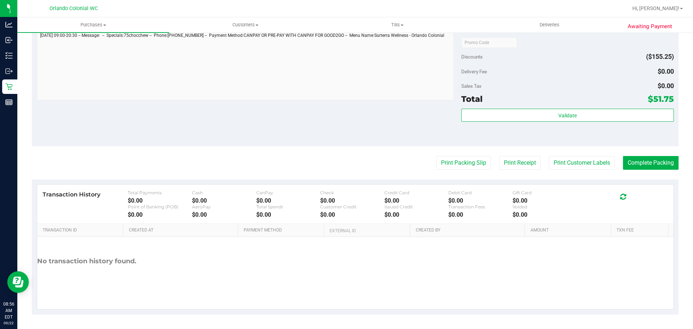
click at [499, 127] on div "Validate" at bounding box center [567, 125] width 212 height 32
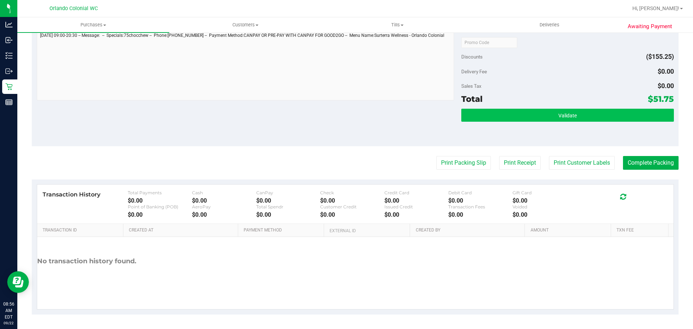
click at [499, 122] on div "Validate" at bounding box center [567, 125] width 212 height 32
click at [498, 118] on button "Validate" at bounding box center [567, 115] width 212 height 13
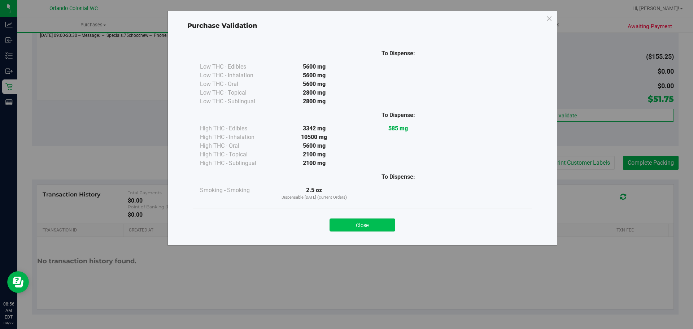
click at [371, 219] on button "Close" at bounding box center [362, 224] width 66 height 13
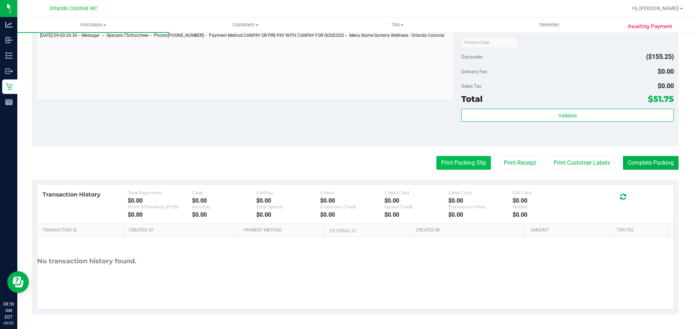
click at [437, 165] on button "Print Packing Slip" at bounding box center [463, 163] width 54 height 14
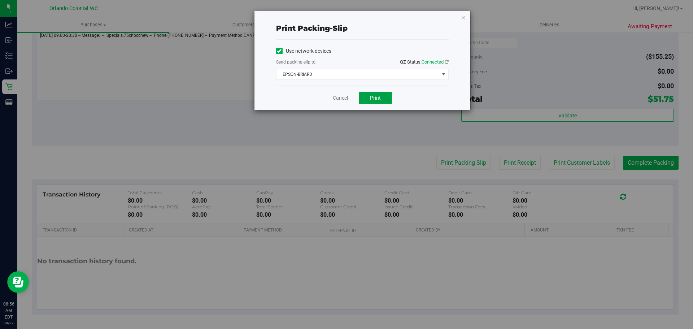
click at [386, 97] on button "Print" at bounding box center [375, 98] width 33 height 12
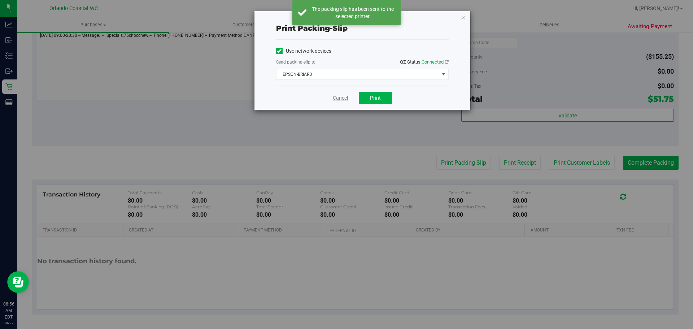
click at [337, 99] on link "Cancel" at bounding box center [340, 98] width 15 height 8
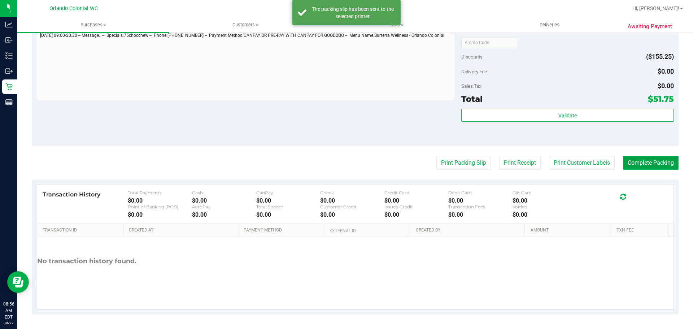
click at [645, 158] on button "Complete Packing" at bounding box center [651, 163] width 56 height 14
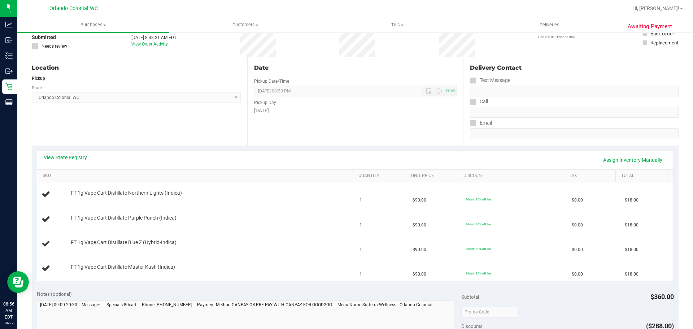
scroll to position [144, 0]
